Goal: Task Accomplishment & Management: Use online tool/utility

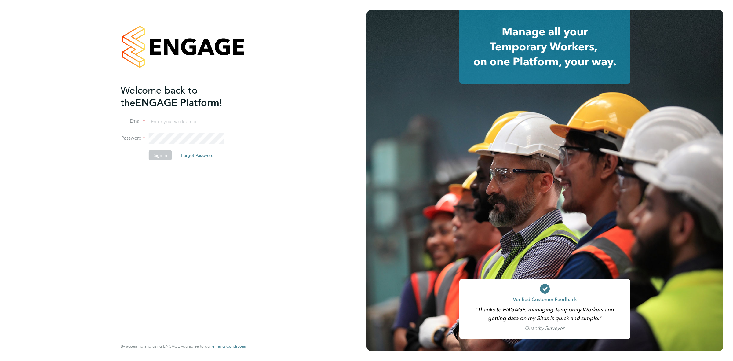
type input "shaye.stoneham@randstadcpe.com"
click at [167, 150] on button "Sign In" at bounding box center [160, 155] width 23 height 10
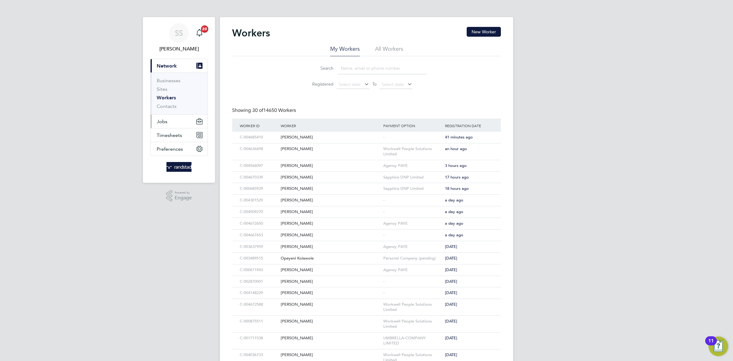
click at [173, 121] on button "Jobs" at bounding box center [179, 121] width 57 height 13
click at [170, 105] on link "Vacancies" at bounding box center [168, 103] width 22 height 6
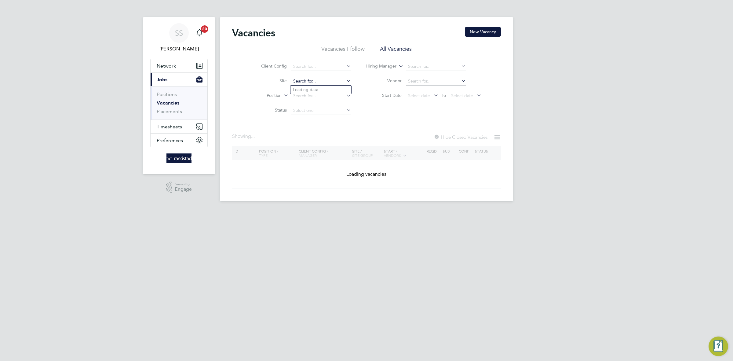
click at [332, 81] on input at bounding box center [321, 81] width 60 height 9
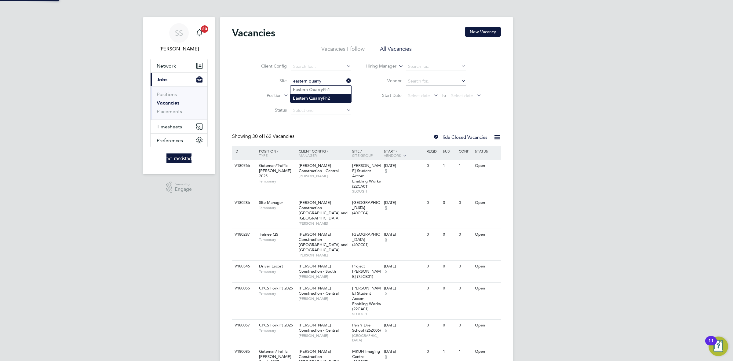
click at [338, 95] on li "Eastern Quarry Ph2" at bounding box center [320, 98] width 61 height 8
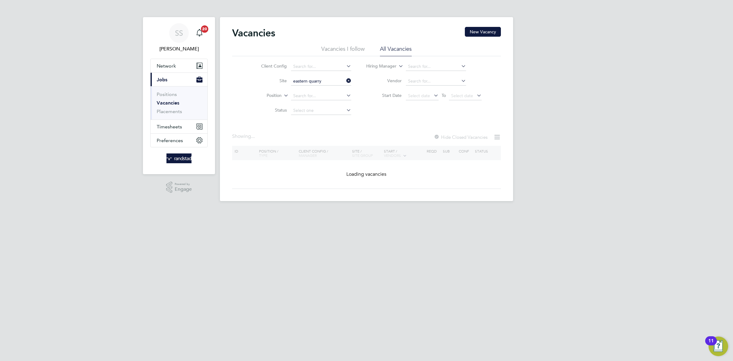
type input "Eastern Quarry Ph2"
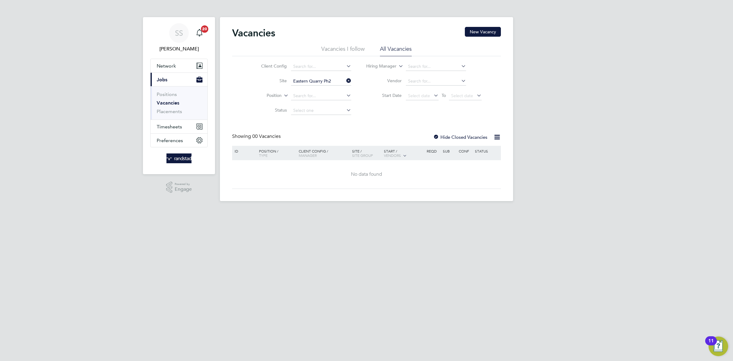
click at [574, 82] on div "SS [PERSON_NAME] Notifications 20 Applications: Network Businesses Sites Worker…" at bounding box center [366, 105] width 733 height 211
click at [331, 85] on input "Eastern Quarry Ph2" at bounding box center [321, 81] width 60 height 9
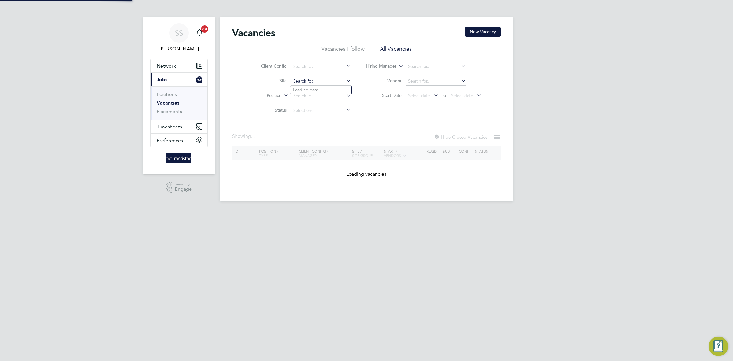
click at [336, 80] on input at bounding box center [321, 81] width 60 height 9
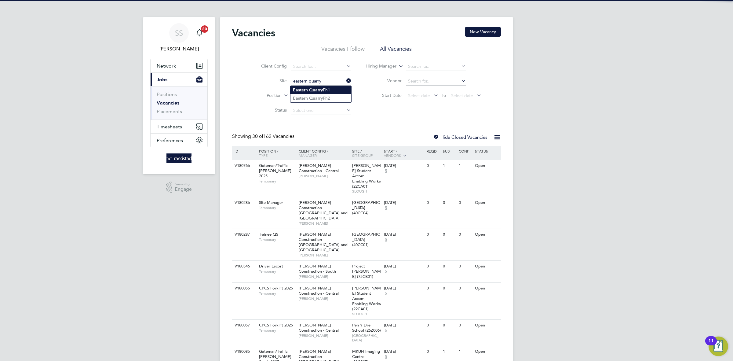
click at [314, 90] on b "Quarry" at bounding box center [316, 89] width 14 height 5
type input "Eastern Quarry Ph1"
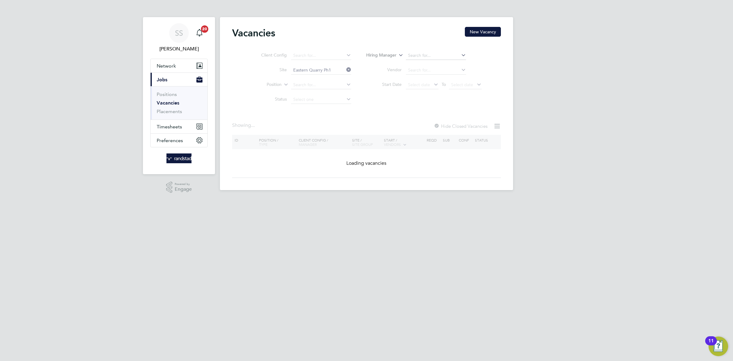
click at [601, 86] on div "SS [PERSON_NAME] Notifications 20 Applications: Network Businesses Sites Worker…" at bounding box center [366, 100] width 733 height 200
